Goal: Transaction & Acquisition: Book appointment/travel/reservation

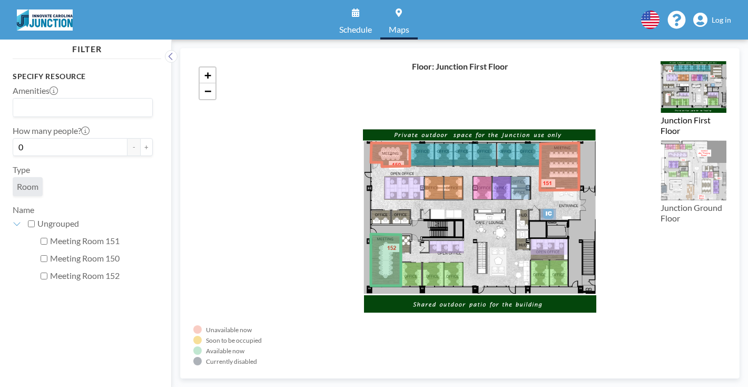
click at [366, 25] on span "Schedule" at bounding box center [355, 29] width 33 height 8
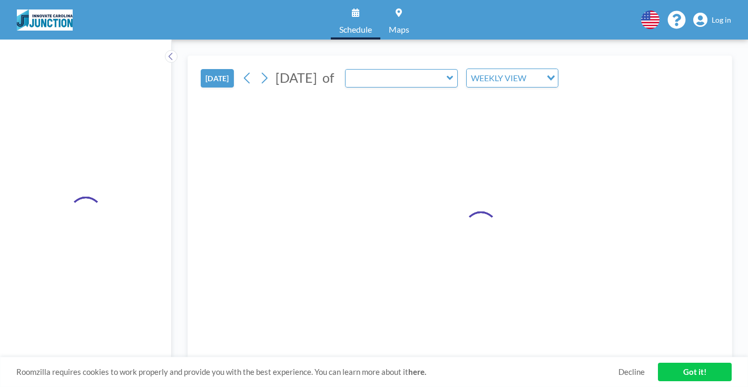
type input "Meeting Room 052"
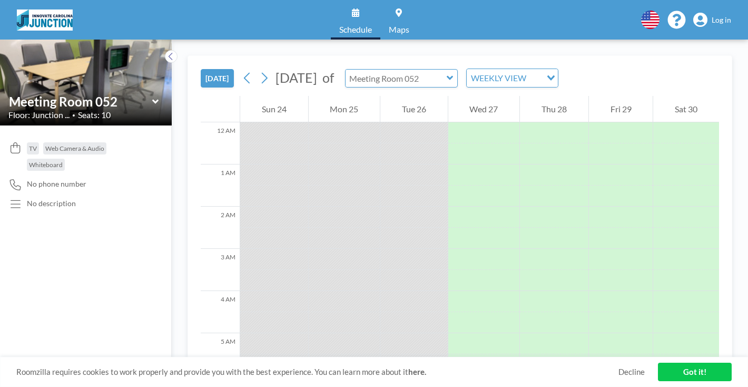
click at [379, 70] on input "text" at bounding box center [396, 78] width 101 height 17
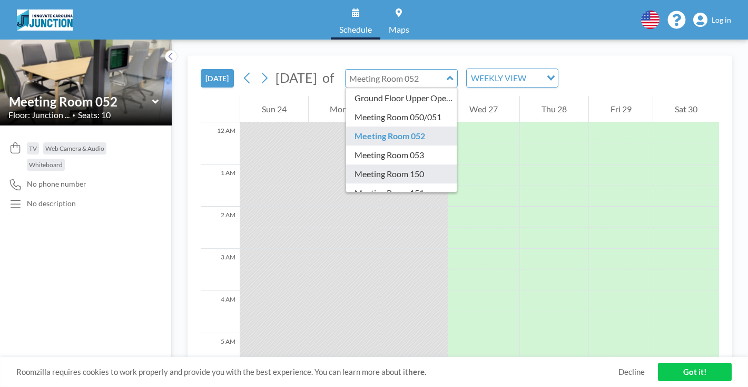
scroll to position [36, 0]
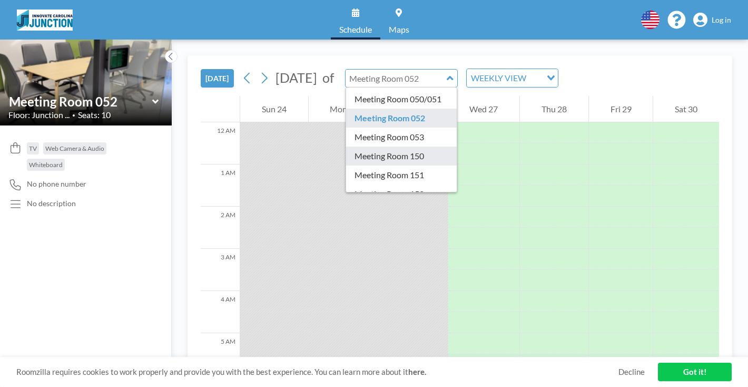
type input "Meeting Room 152"
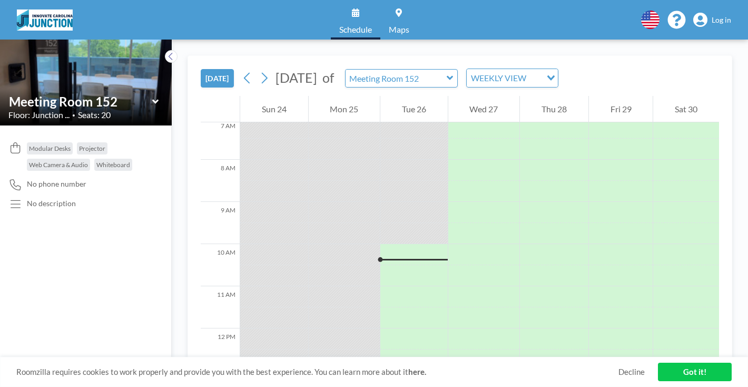
scroll to position [325, 0]
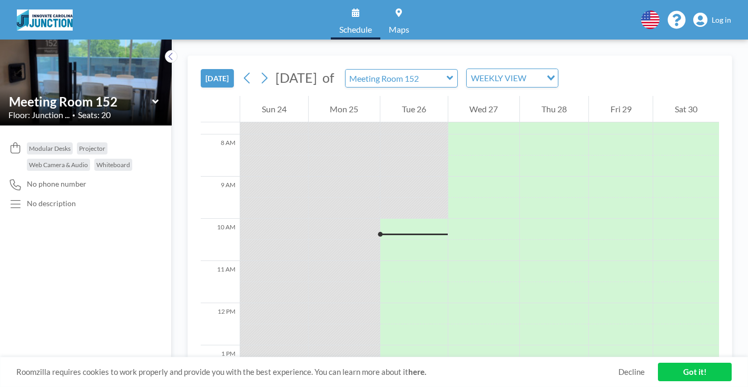
click at [385, 17] on link "Maps" at bounding box center [398, 20] width 37 height 40
click at [346, 70] on input "text" at bounding box center [396, 78] width 101 height 17
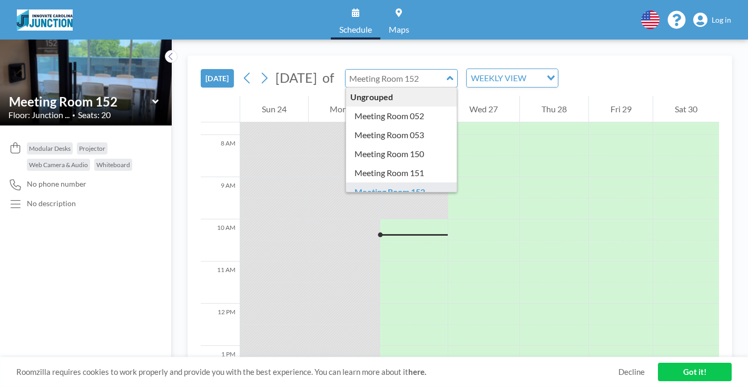
scroll to position [325, 0]
type input "Meeting Room 052"
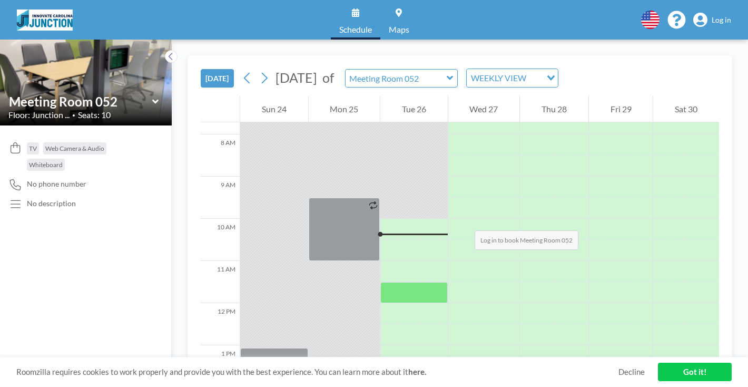
click at [380, 282] on div at bounding box center [413, 292] width 67 height 21
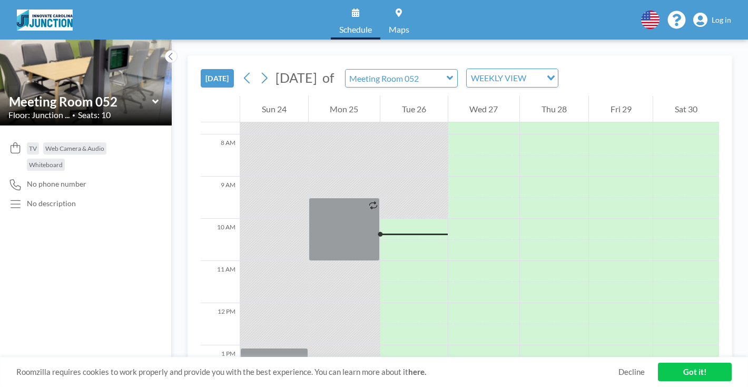
click at [728, 19] on span "Log in" at bounding box center [721, 19] width 19 height 9
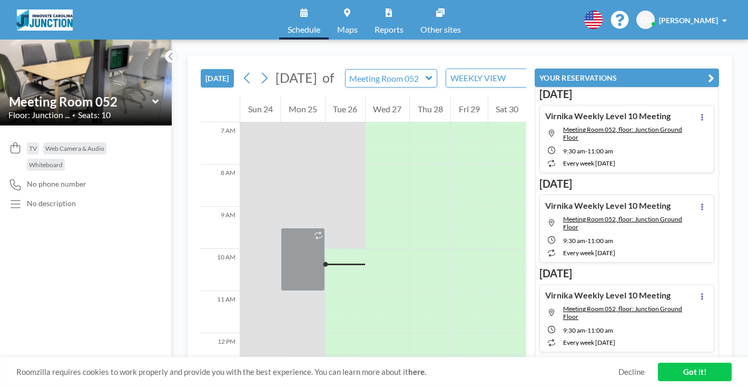
scroll to position [325, 0]
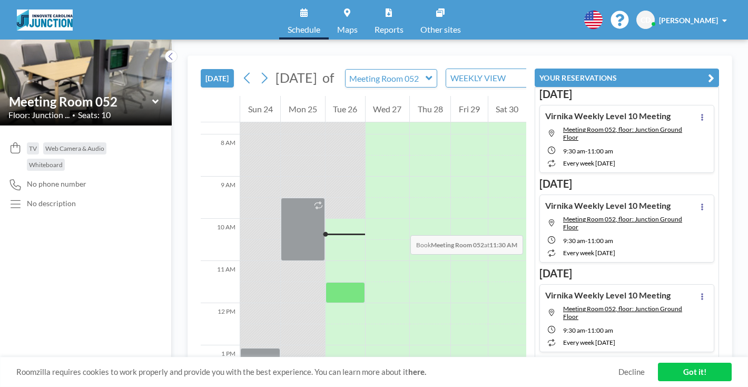
click at [326, 282] on div at bounding box center [346, 292] width 40 height 21
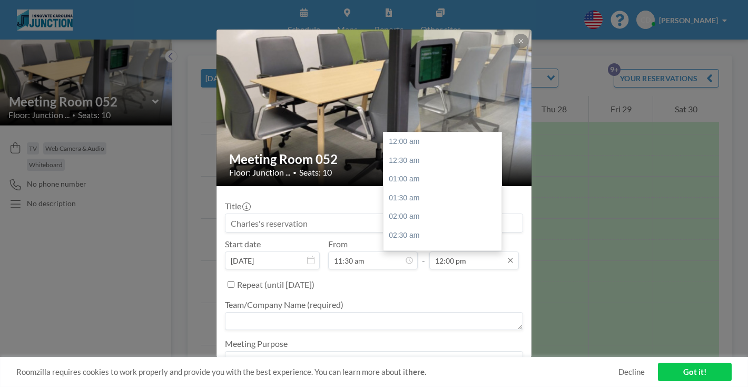
scroll to position [404, 0]
click at [454, 251] on input "12:00 pm" at bounding box center [474, 260] width 90 height 18
click at [412, 198] on div "01:00 pm" at bounding box center [443, 207] width 118 height 19
type input "01:00 pm"
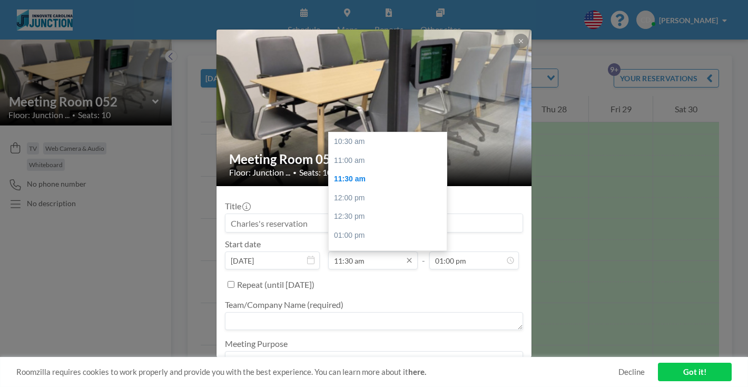
scroll to position [34, 0]
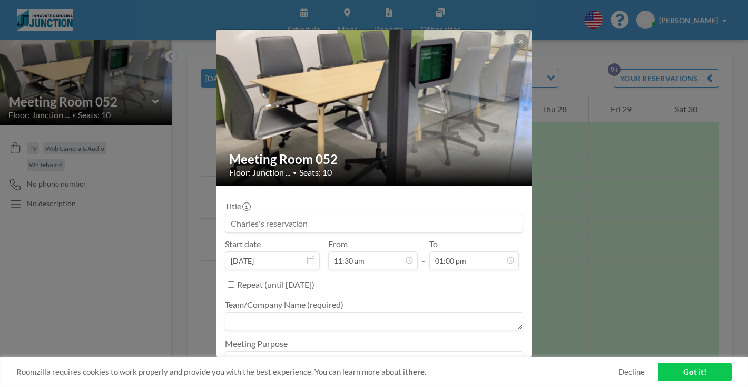
click at [470, 379] on button "BOOK NOW" at bounding box center [496, 388] width 53 height 18
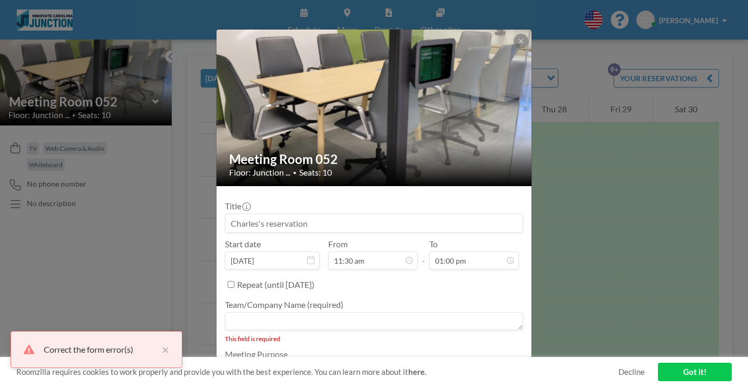
click at [324, 362] on textarea at bounding box center [374, 371] width 298 height 18
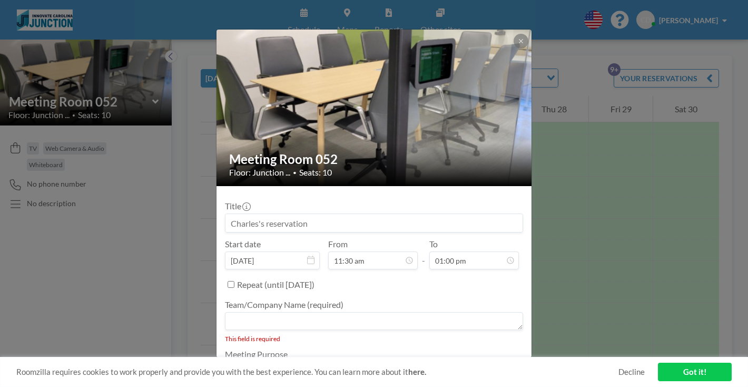
type textarea "Virnika L10"
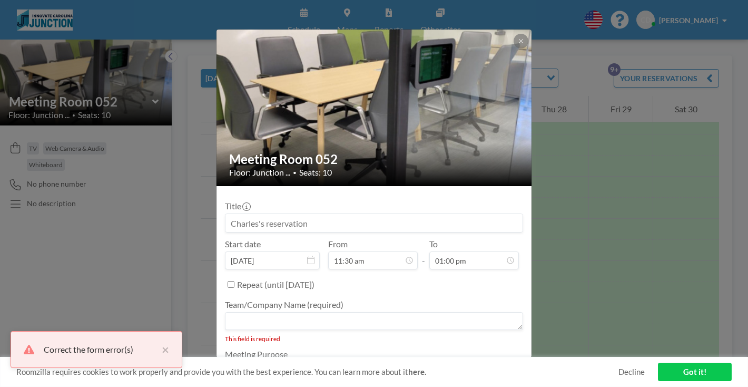
click at [327, 312] on textarea at bounding box center [374, 321] width 298 height 18
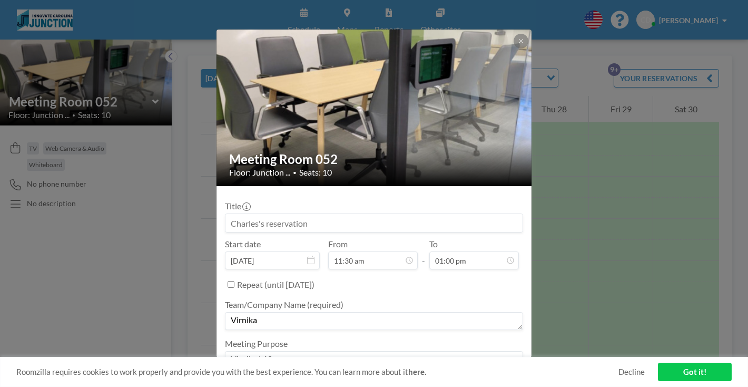
type textarea "Virnika"
click at [470, 379] on button "BOOK NOW" at bounding box center [496, 388] width 53 height 18
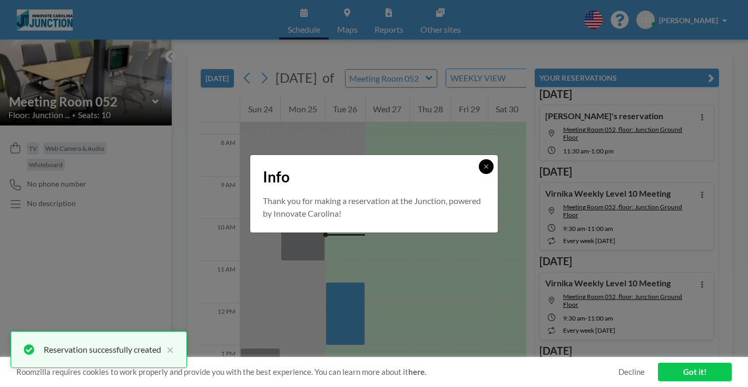
click at [484, 168] on icon at bounding box center [486, 166] width 4 height 4
